Goal: Communication & Community: Ask a question

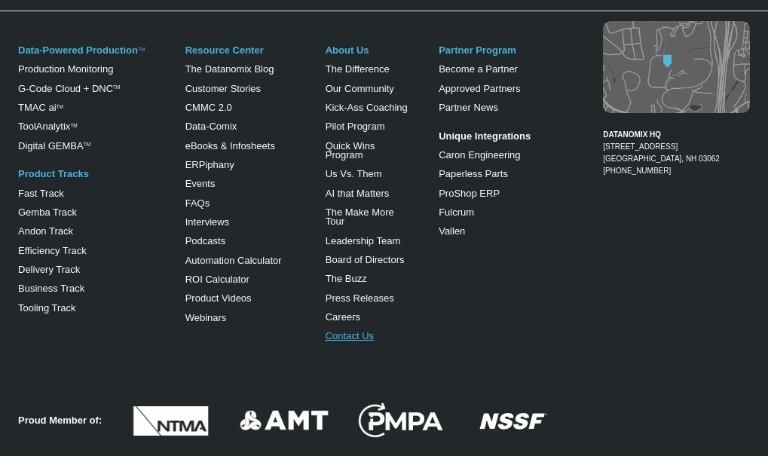
click at [349, 330] on link "Contact Us" at bounding box center [350, 335] width 48 height 11
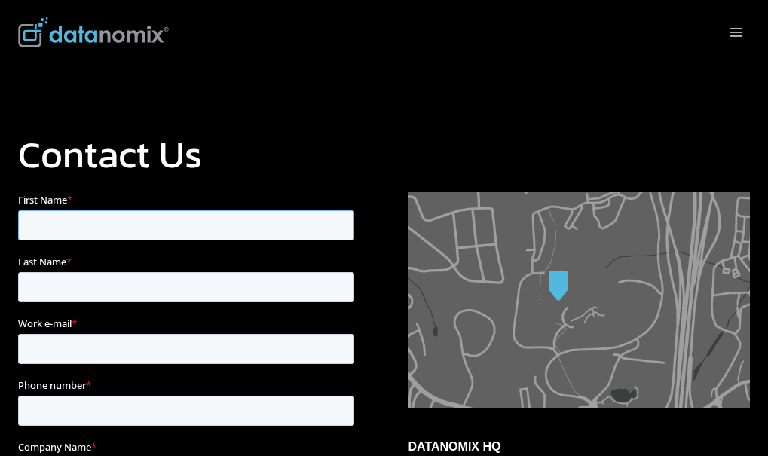
click at [142, 229] on input "First Name *" at bounding box center [186, 225] width 336 height 30
type input "dfhgfg"
click at [246, 272] on input "Last Name *" at bounding box center [186, 287] width 336 height 30
type input "fhgf"
click at [251, 396] on input "Phone number *" at bounding box center [186, 411] width 336 height 30
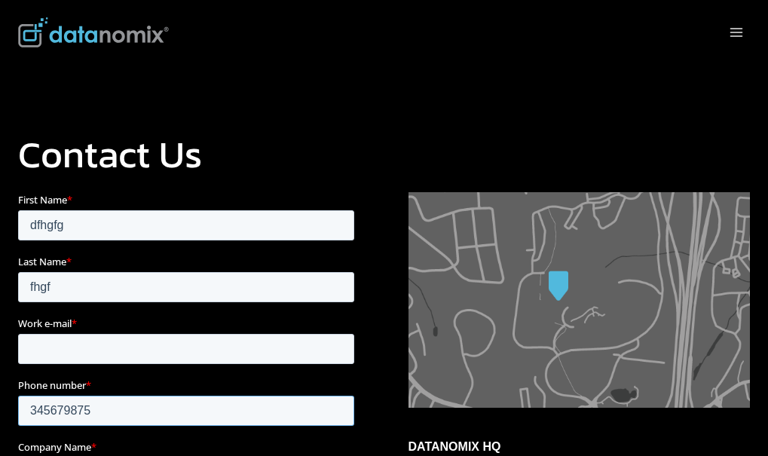
type input "345679875"
click at [132, 334] on input "Work e-mail *" at bounding box center [186, 349] width 336 height 30
type input "fvgbhnhbv@washington.com"
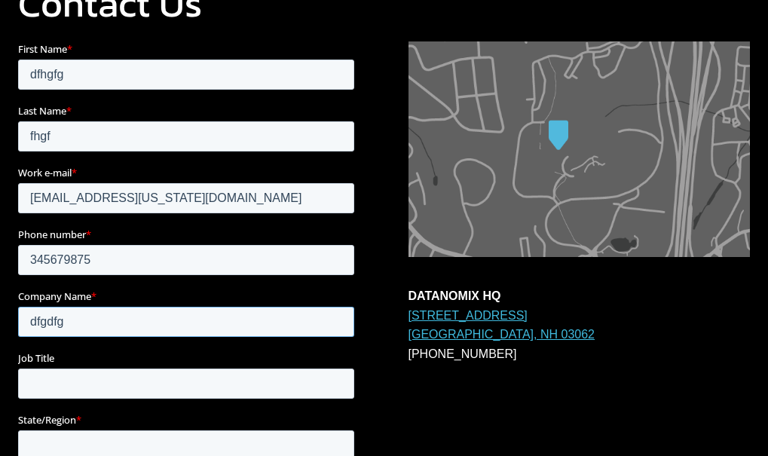
type input "dfgdfg"
click at [102, 369] on input "Job Title" at bounding box center [186, 384] width 336 height 30
type input "dfg"
click at [227, 431] on input "State/Region *" at bounding box center [186, 446] width 336 height 30
type input "df"
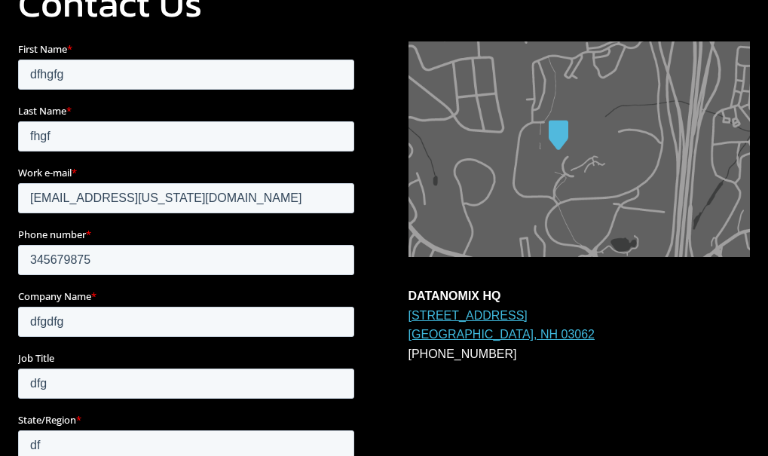
drag, startPoint x: 155, startPoint y: 310, endPoint x: 153, endPoint y: 320, distance: 10.1
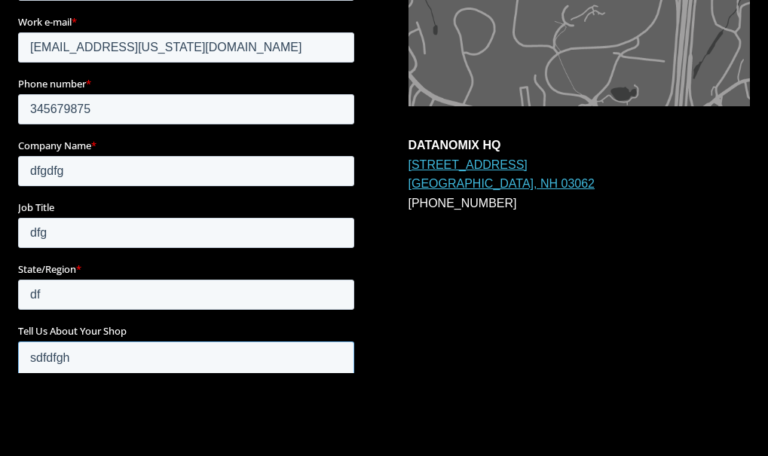
type textarea "sdfdfgh"
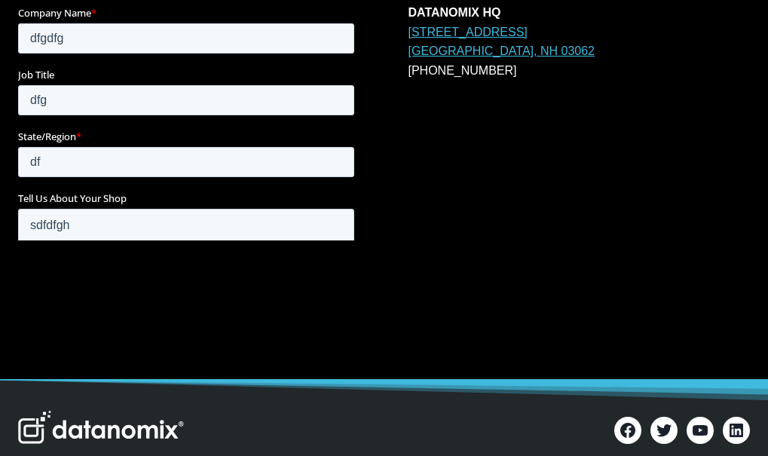
scroll to position [452, 0]
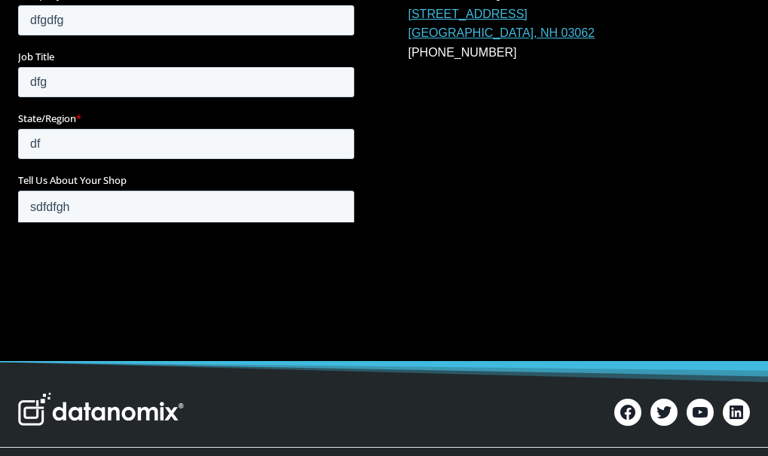
click at [81, 351] on input "Submit" at bounding box center [55, 366] width 75 height 30
